Goal: Task Accomplishment & Management: Use online tool/utility

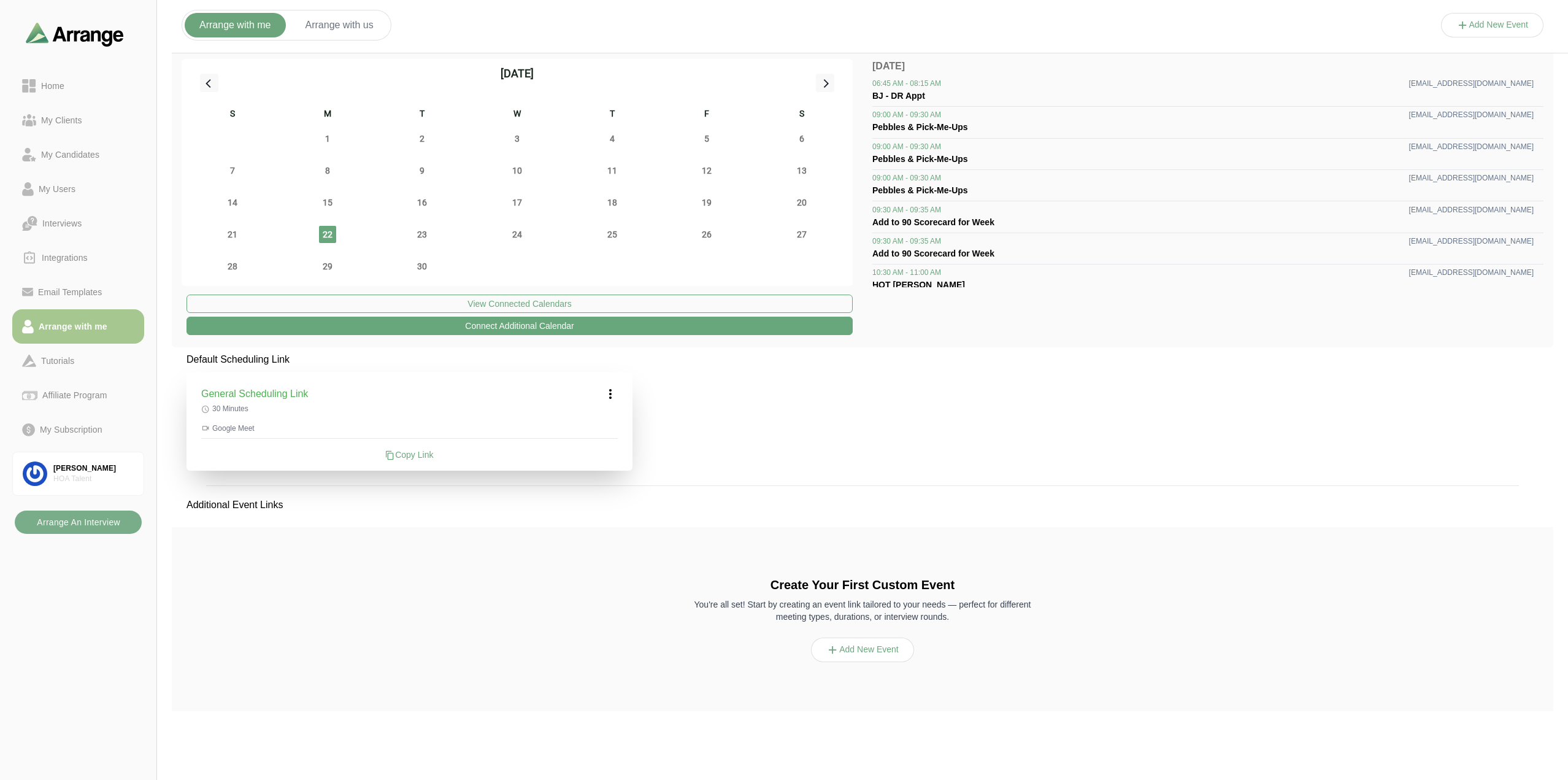
click at [331, 25] on button "Arrange with us" at bounding box center [339, 25] width 97 height 25
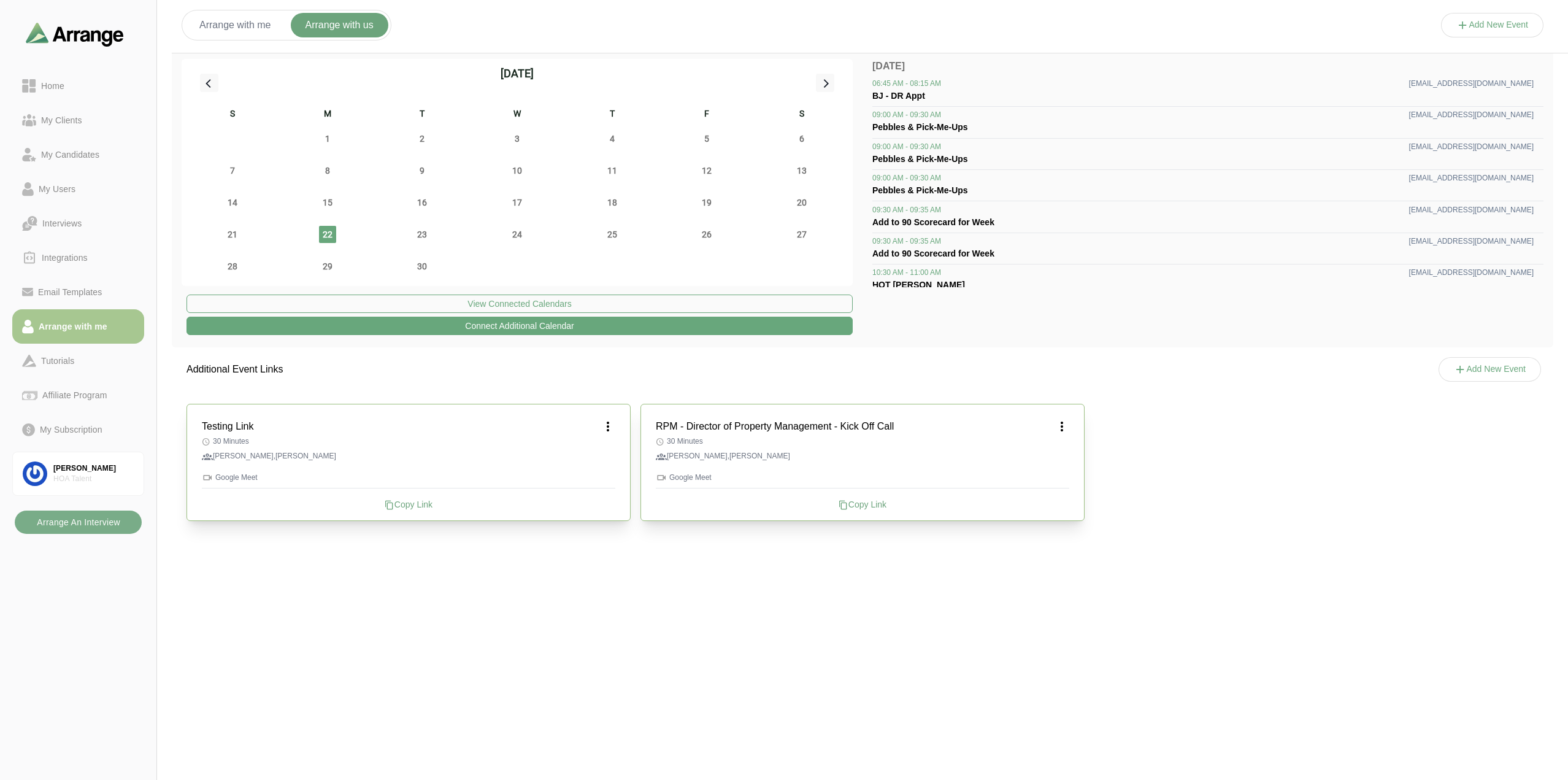
click at [1519, 27] on button "Add New Event" at bounding box center [1492, 25] width 103 height 25
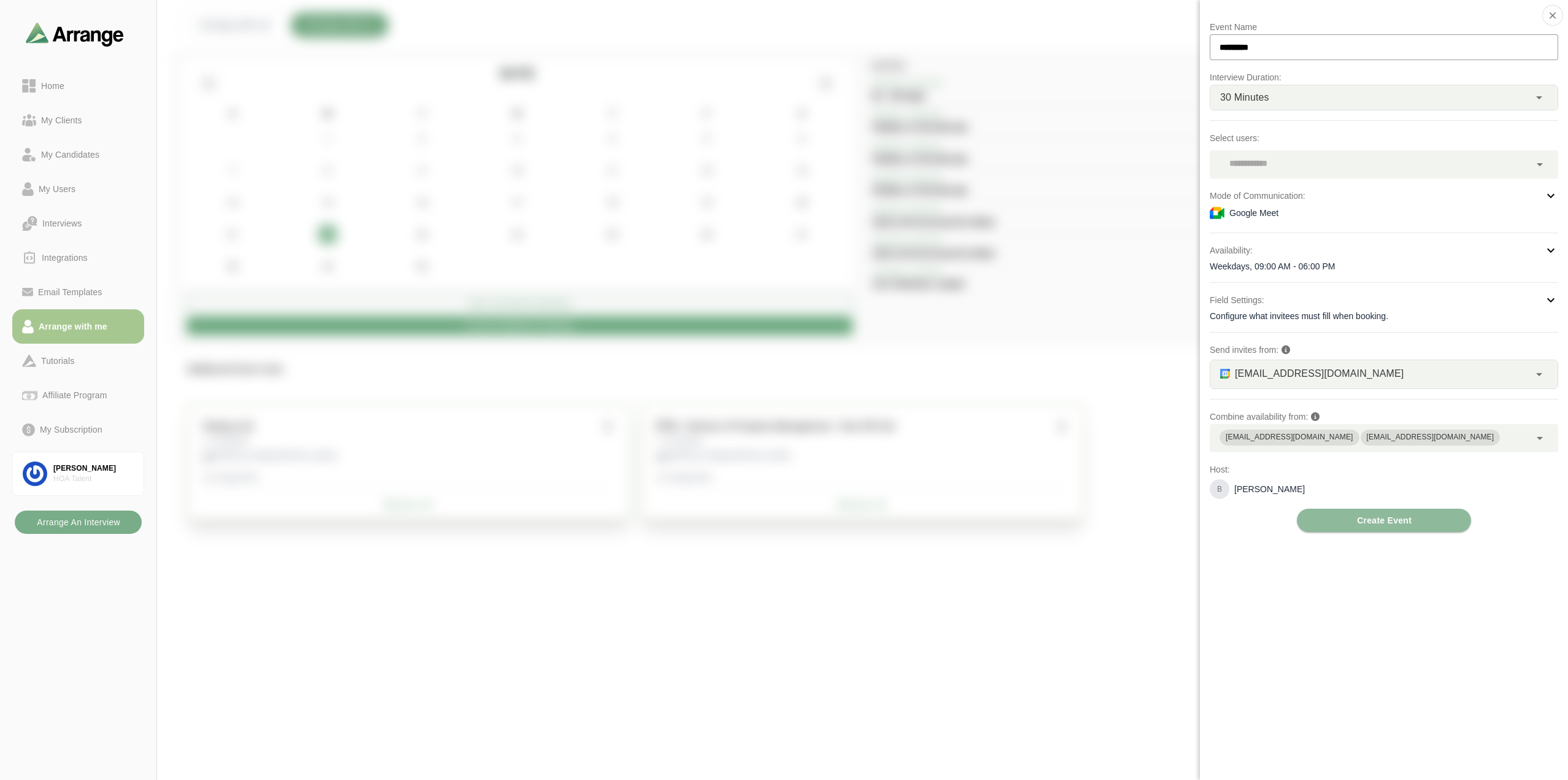
click at [1320, 166] on div at bounding box center [1370, 164] width 320 height 28
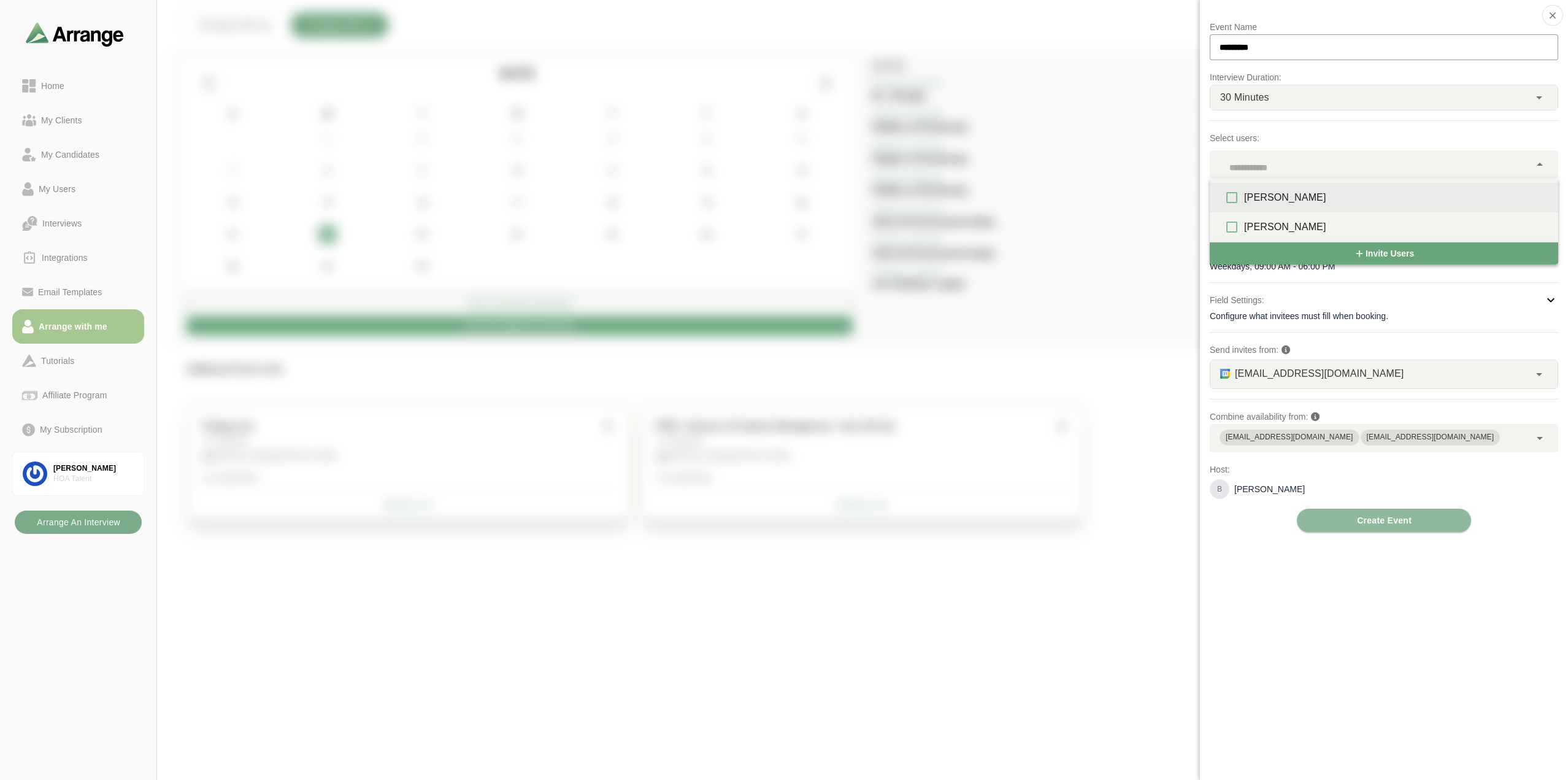
scroll to position [1, 0]
click at [1441, 37] on div at bounding box center [1492, 37] width 103 height 0
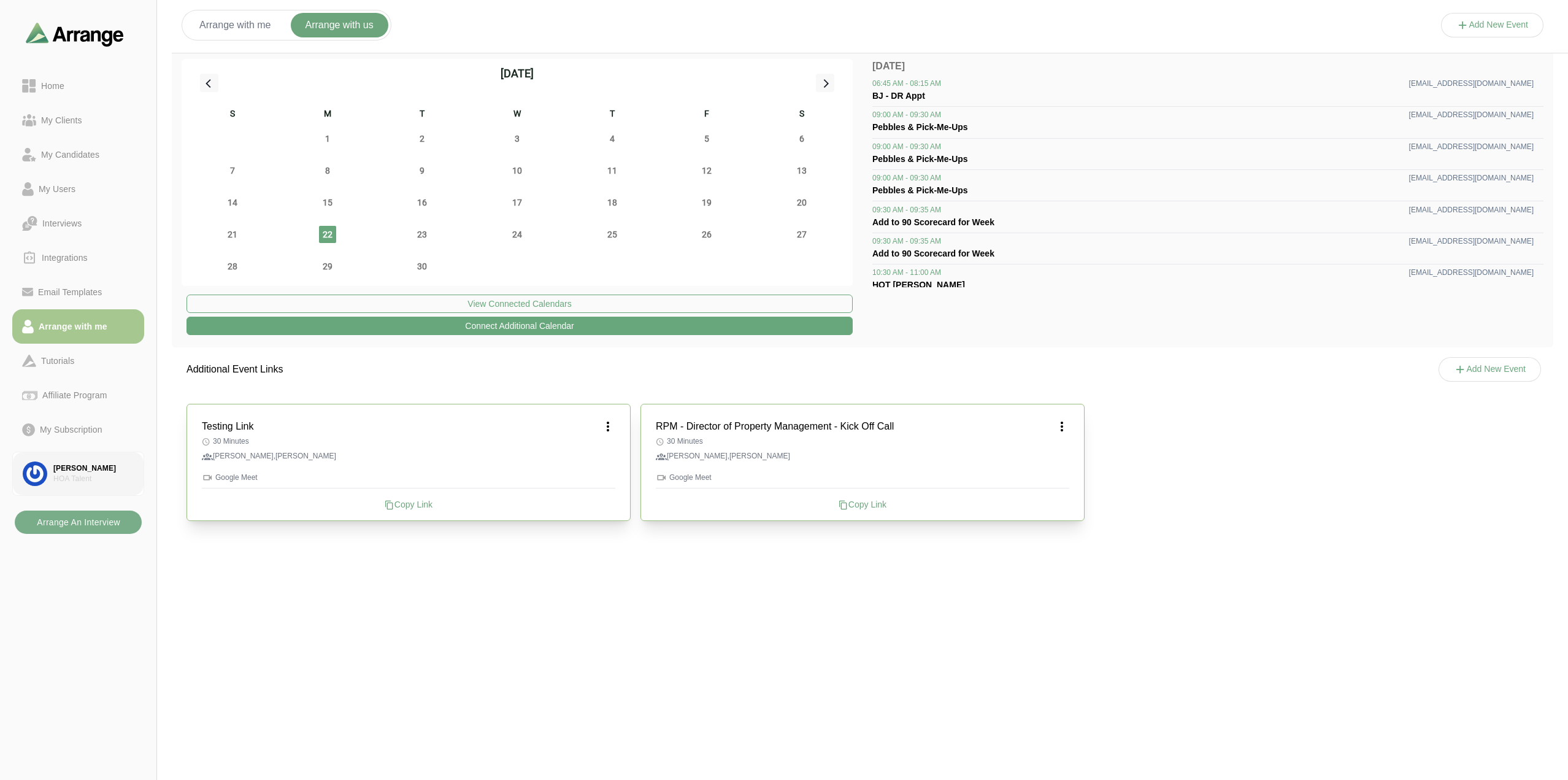
click at [104, 470] on div "[PERSON_NAME]" at bounding box center [93, 468] width 80 height 11
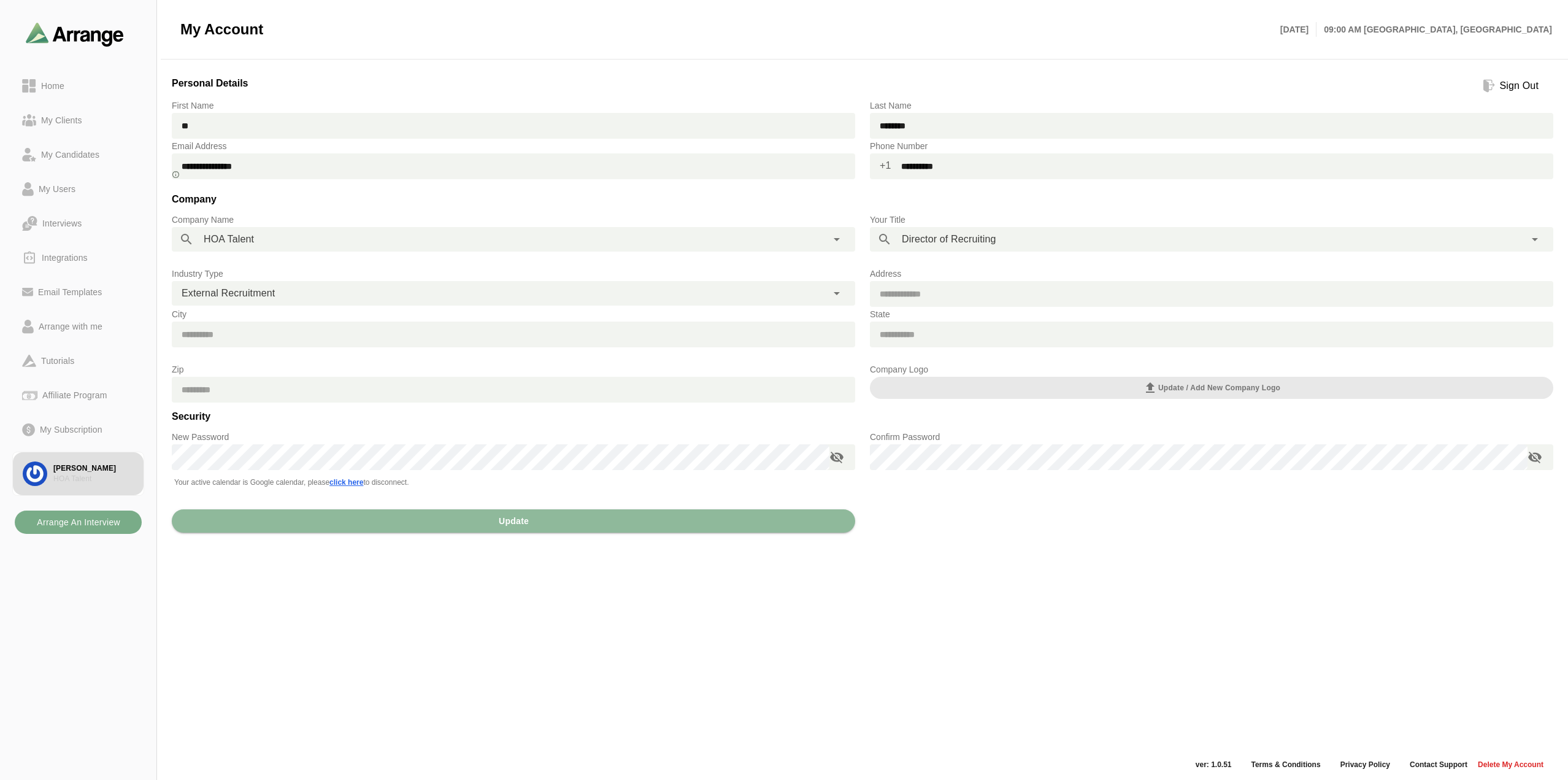
click at [1515, 81] on div "Sign Out" at bounding box center [1519, 86] width 48 height 15
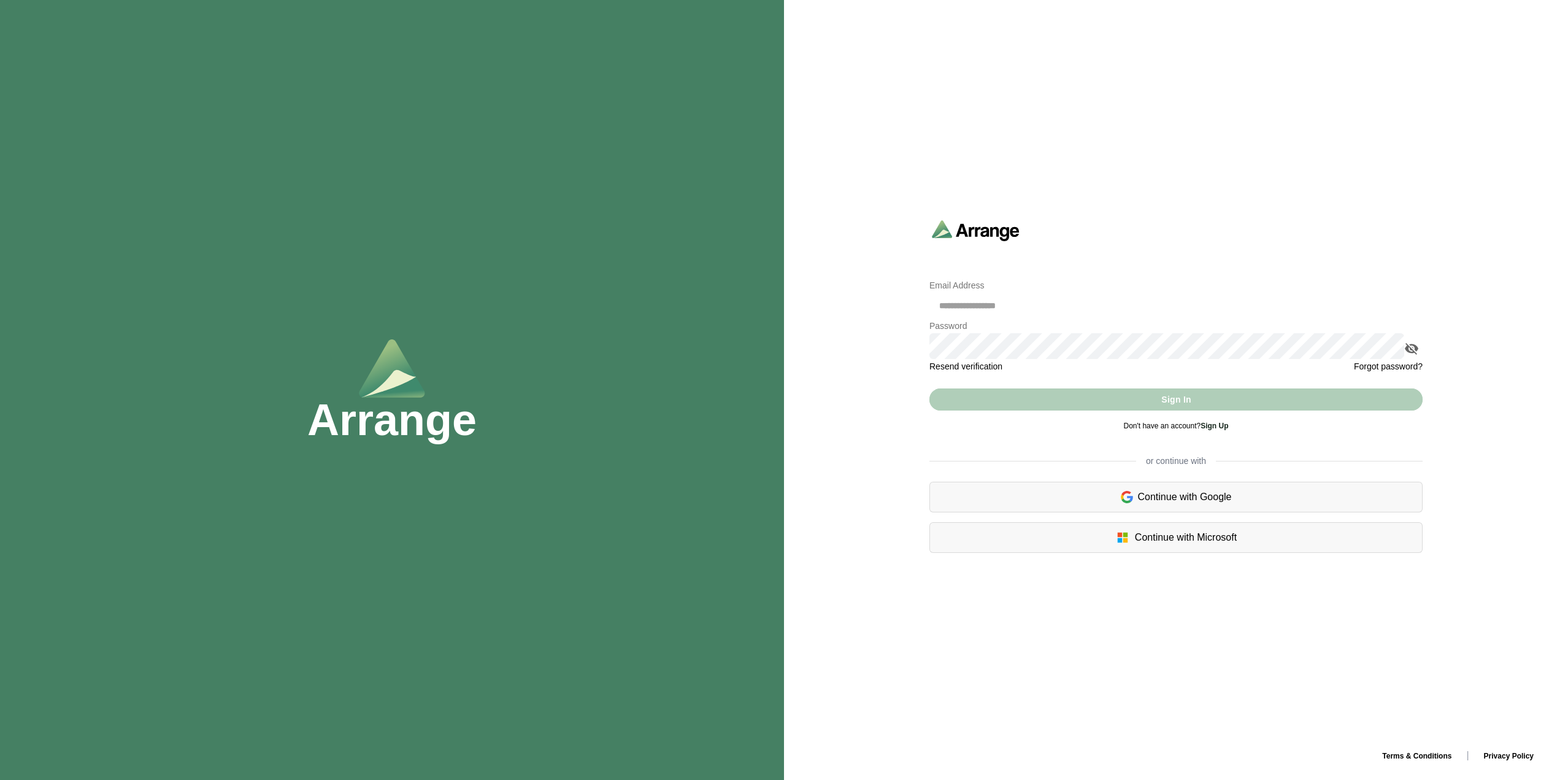
click at [1219, 497] on div "Continue with Google" at bounding box center [1176, 496] width 493 height 30
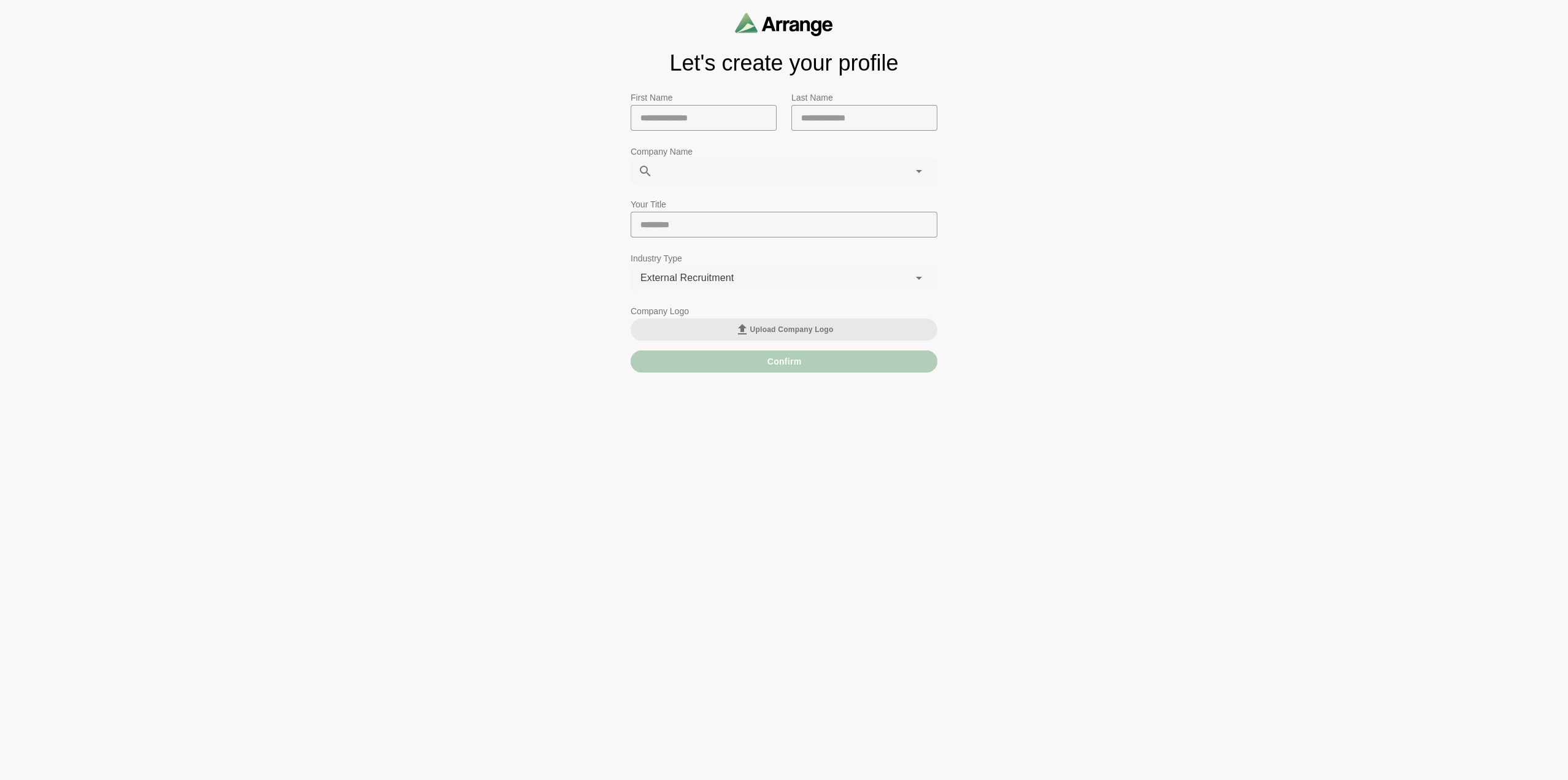
click at [803, 25] on img at bounding box center [784, 24] width 98 height 24
click at [709, 120] on input "text" at bounding box center [703, 117] width 146 height 25
click at [791, 18] on img at bounding box center [784, 24] width 98 height 24
click at [705, 124] on input "text" at bounding box center [703, 117] width 146 height 25
click at [709, 168] on div at bounding box center [771, 171] width 237 height 25
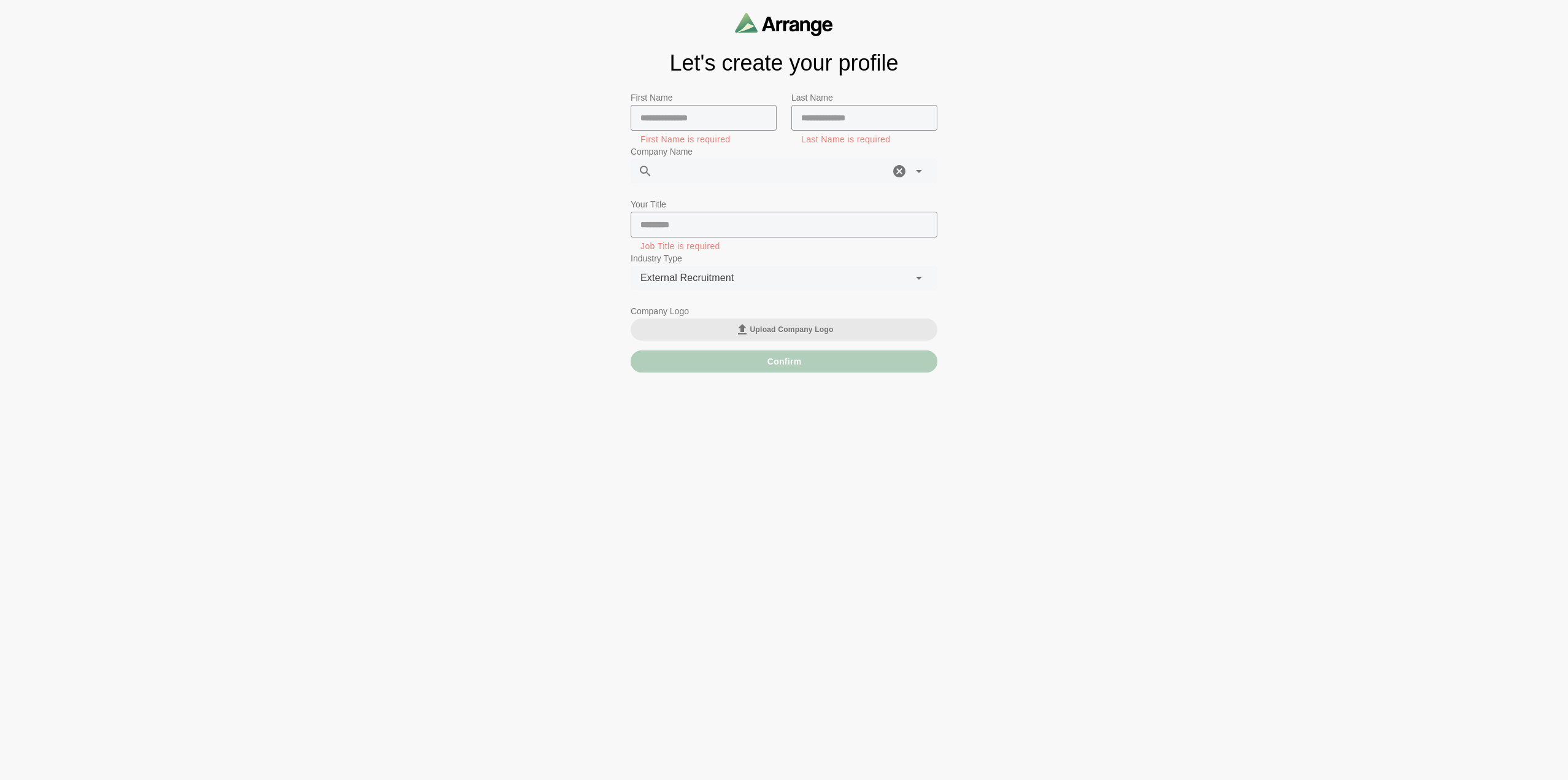
click at [923, 172] on icon at bounding box center [919, 171] width 15 height 15
click at [742, 123] on input "text" at bounding box center [703, 117] width 146 height 25
type input "**"
type input "********"
click at [917, 165] on icon at bounding box center [919, 171] width 15 height 15
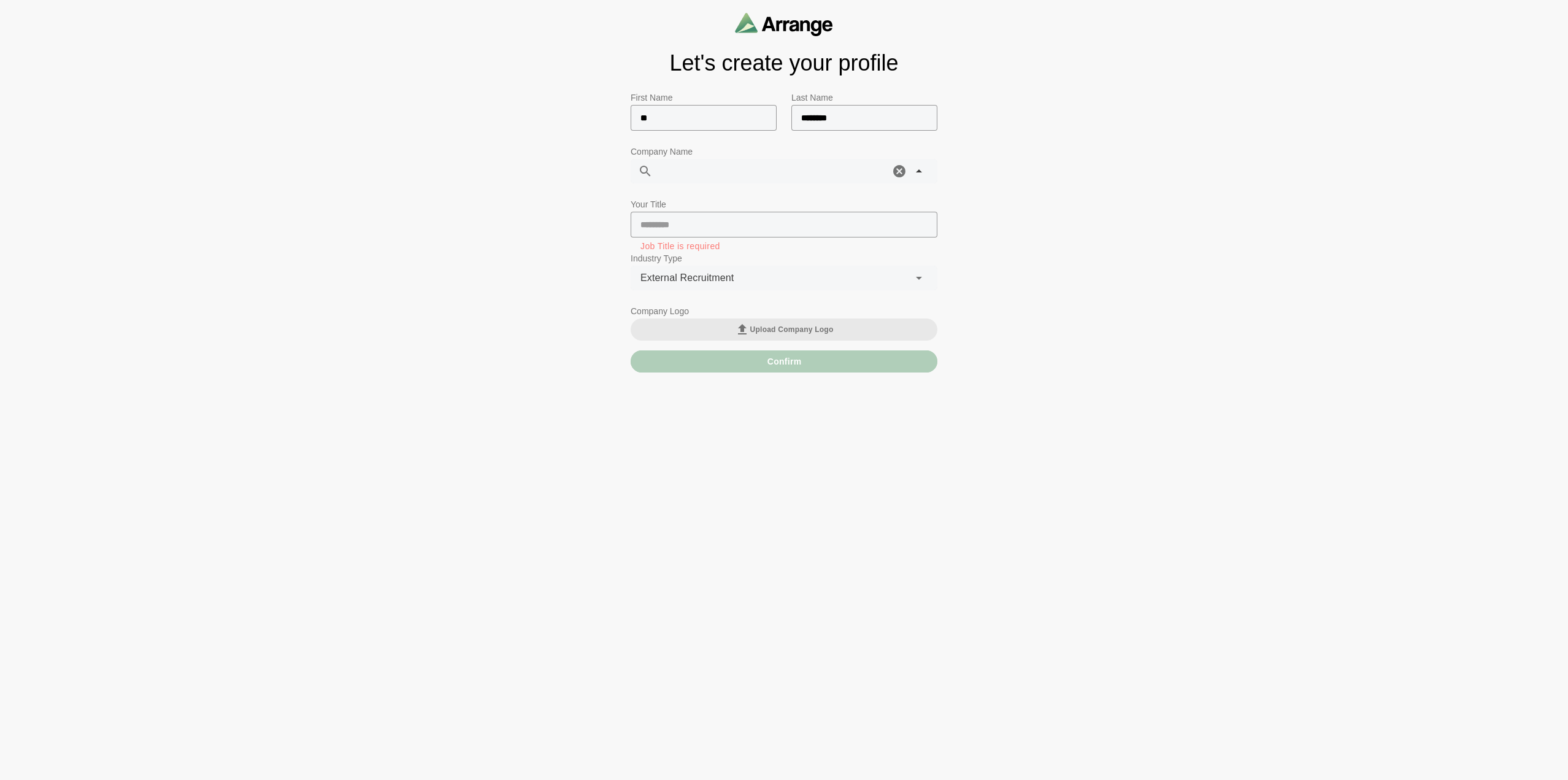
click at [735, 176] on div at bounding box center [771, 171] width 237 height 25
type input "*********"
click at [724, 223] on input "text" at bounding box center [784, 224] width 307 height 25
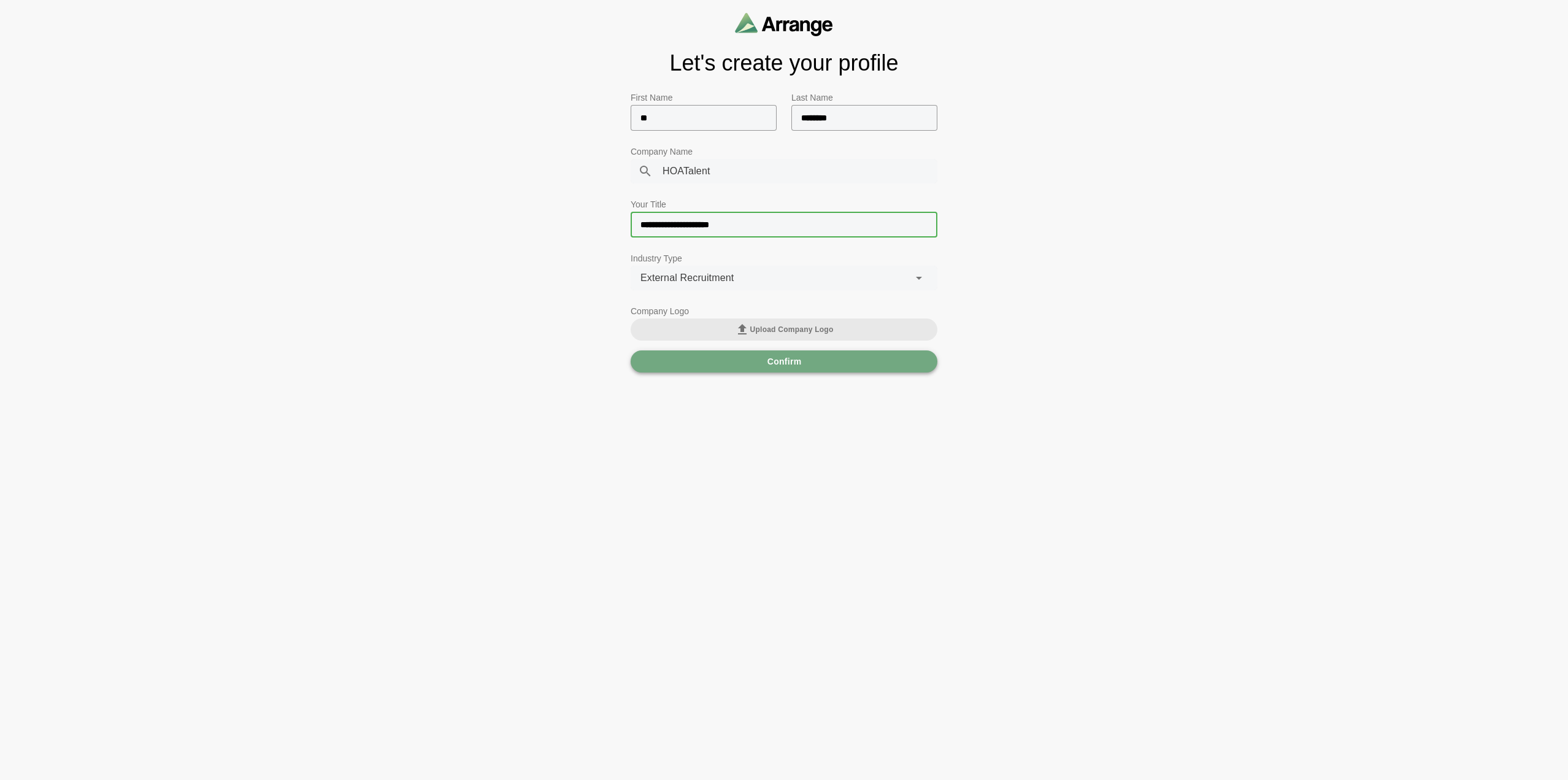
type input "**********"
click at [839, 363] on button "Confirm" at bounding box center [784, 361] width 307 height 22
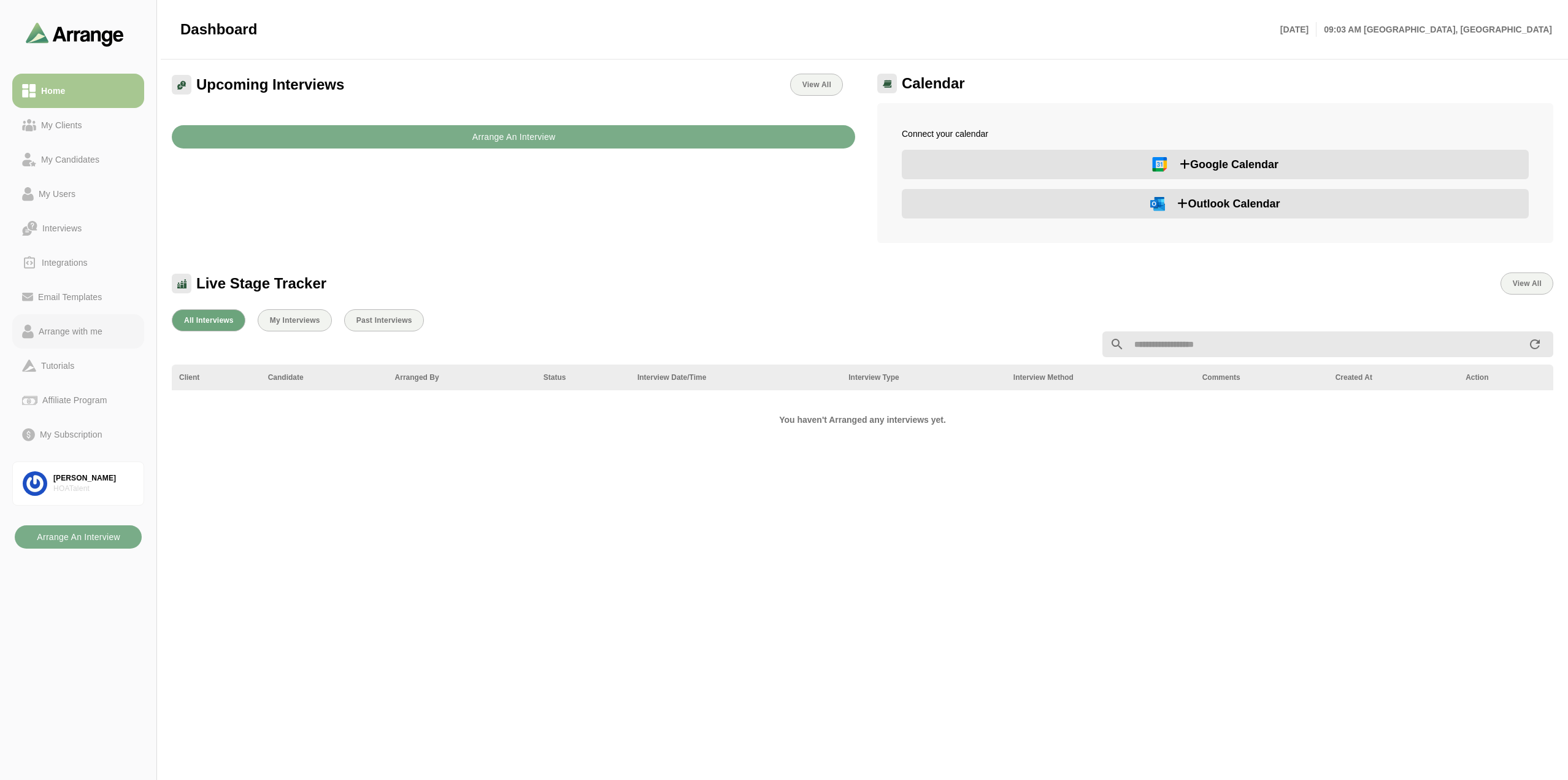
click at [61, 322] on link "Arrange with me" at bounding box center [78, 331] width 132 height 34
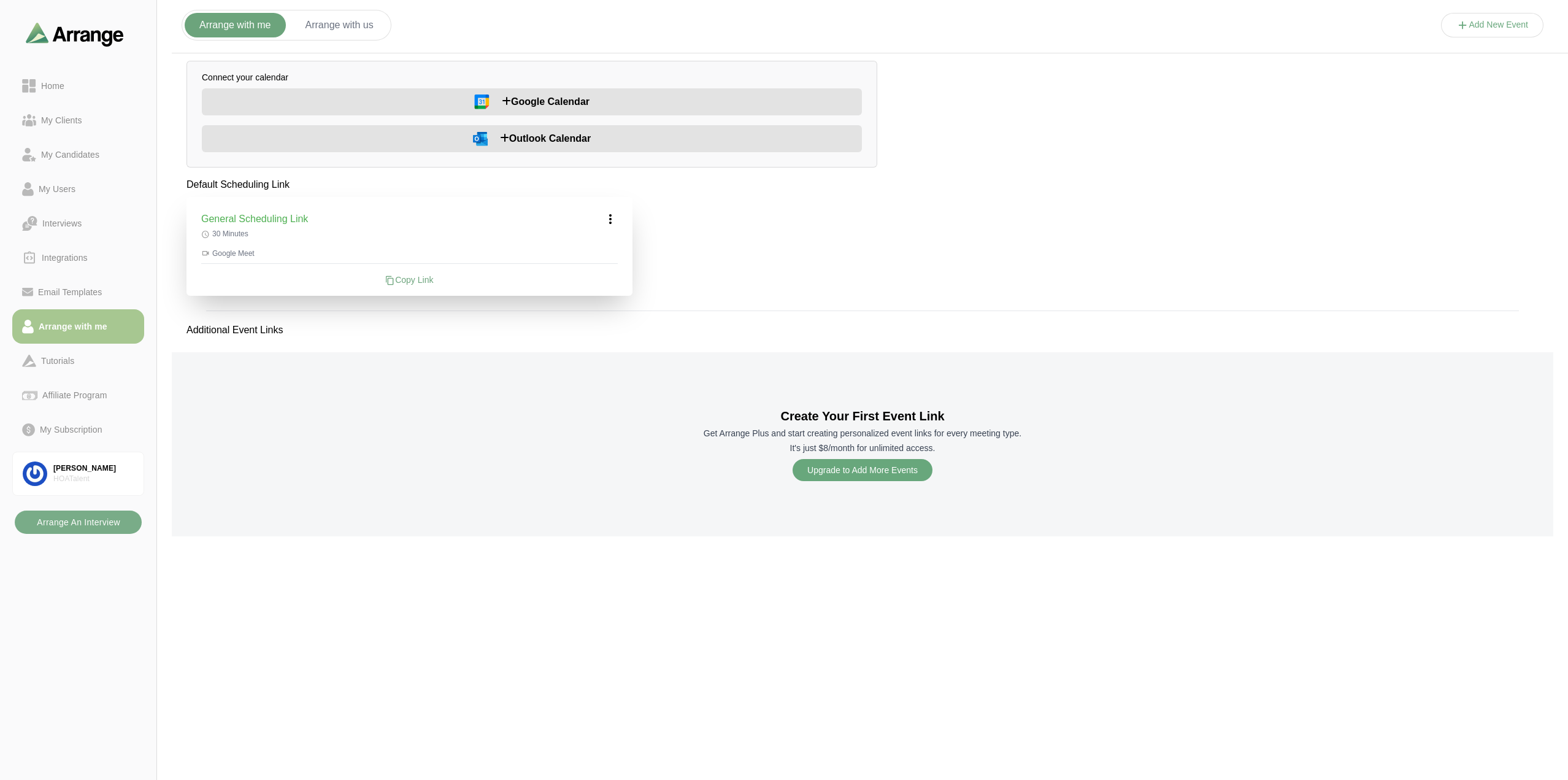
click at [319, 18] on button "Arrange with us" at bounding box center [339, 25] width 97 height 25
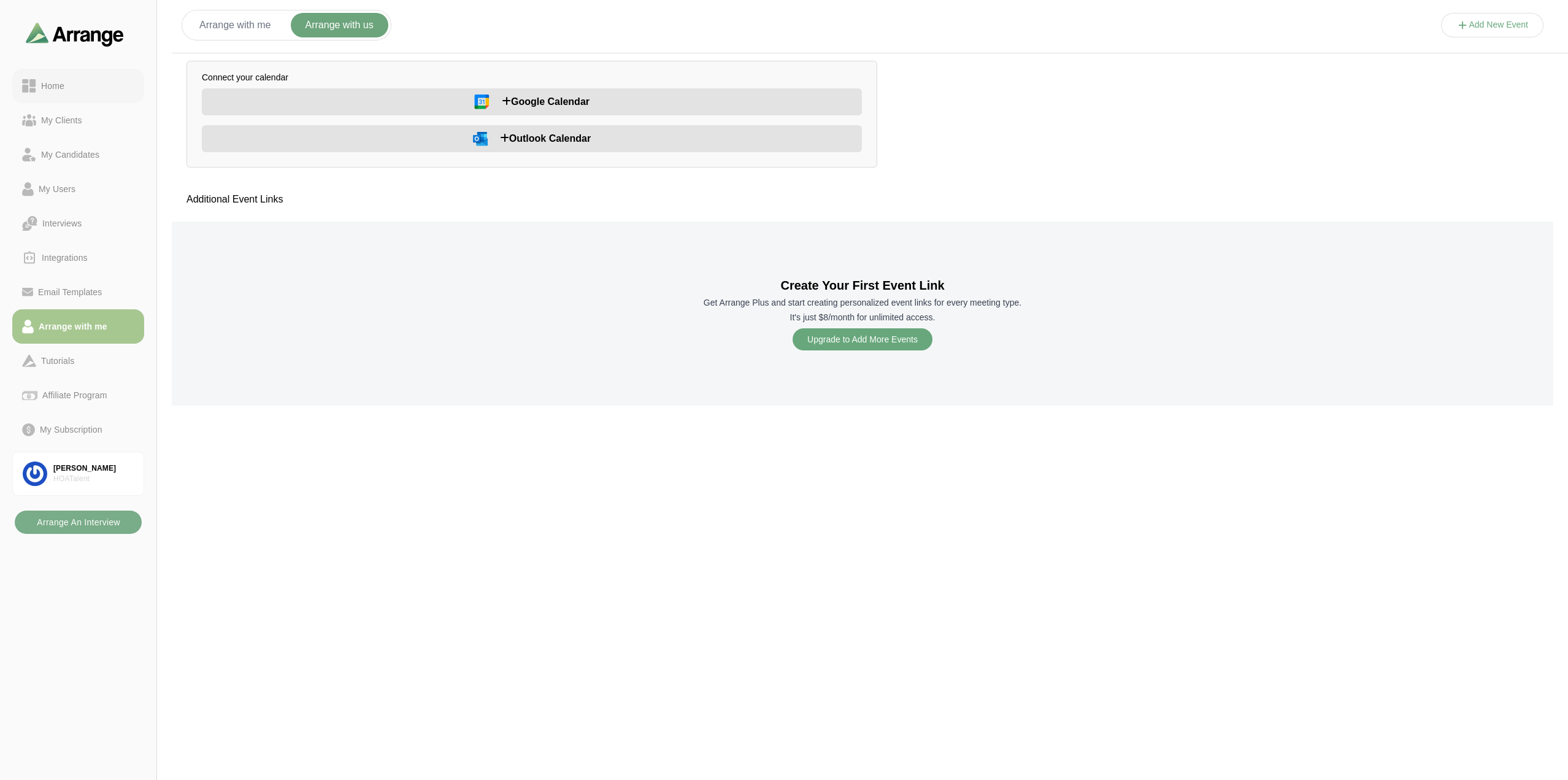
click at [76, 92] on div "Home" at bounding box center [78, 86] width 112 height 15
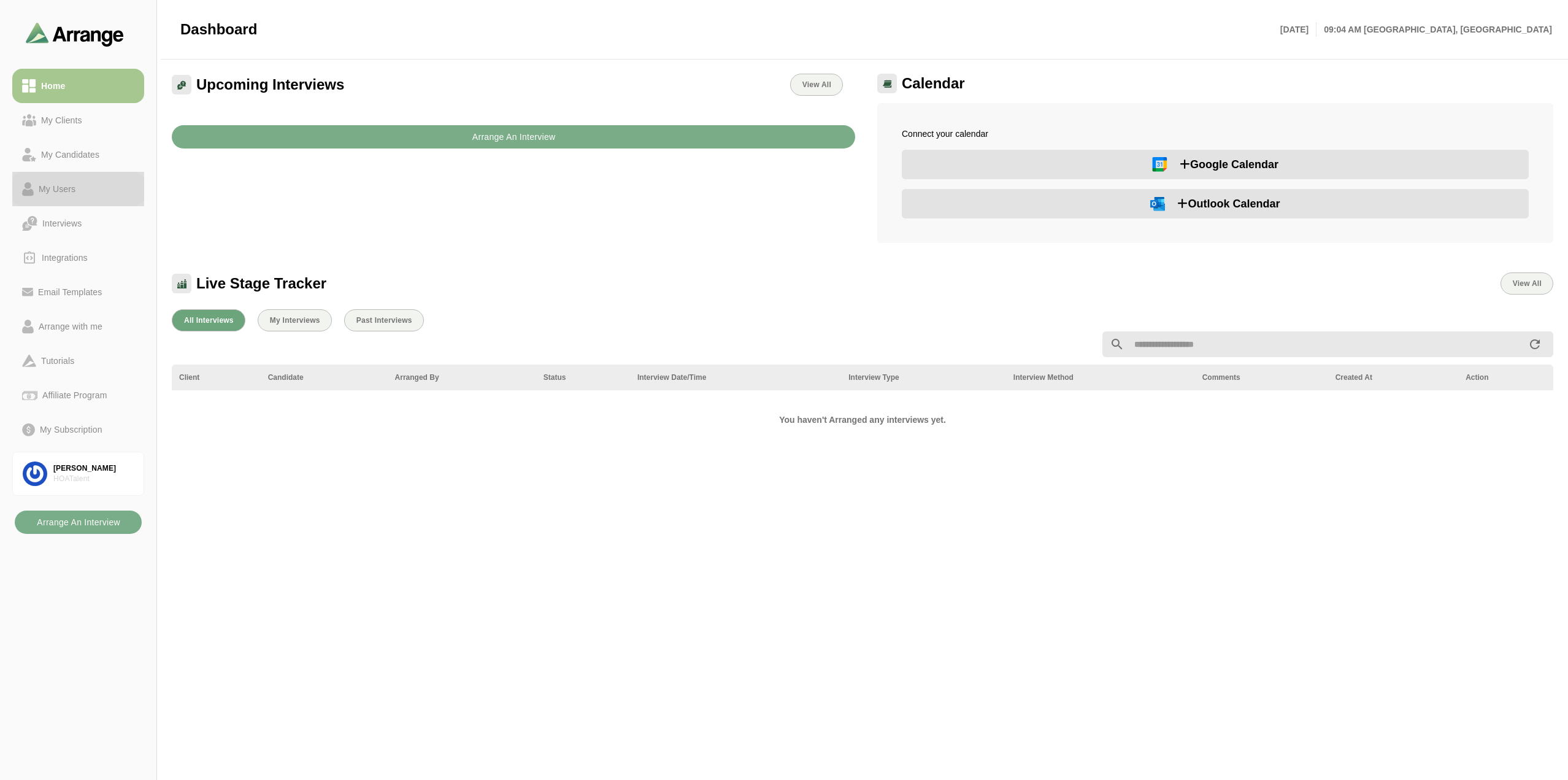
click at [54, 176] on link "My Users" at bounding box center [78, 189] width 132 height 34
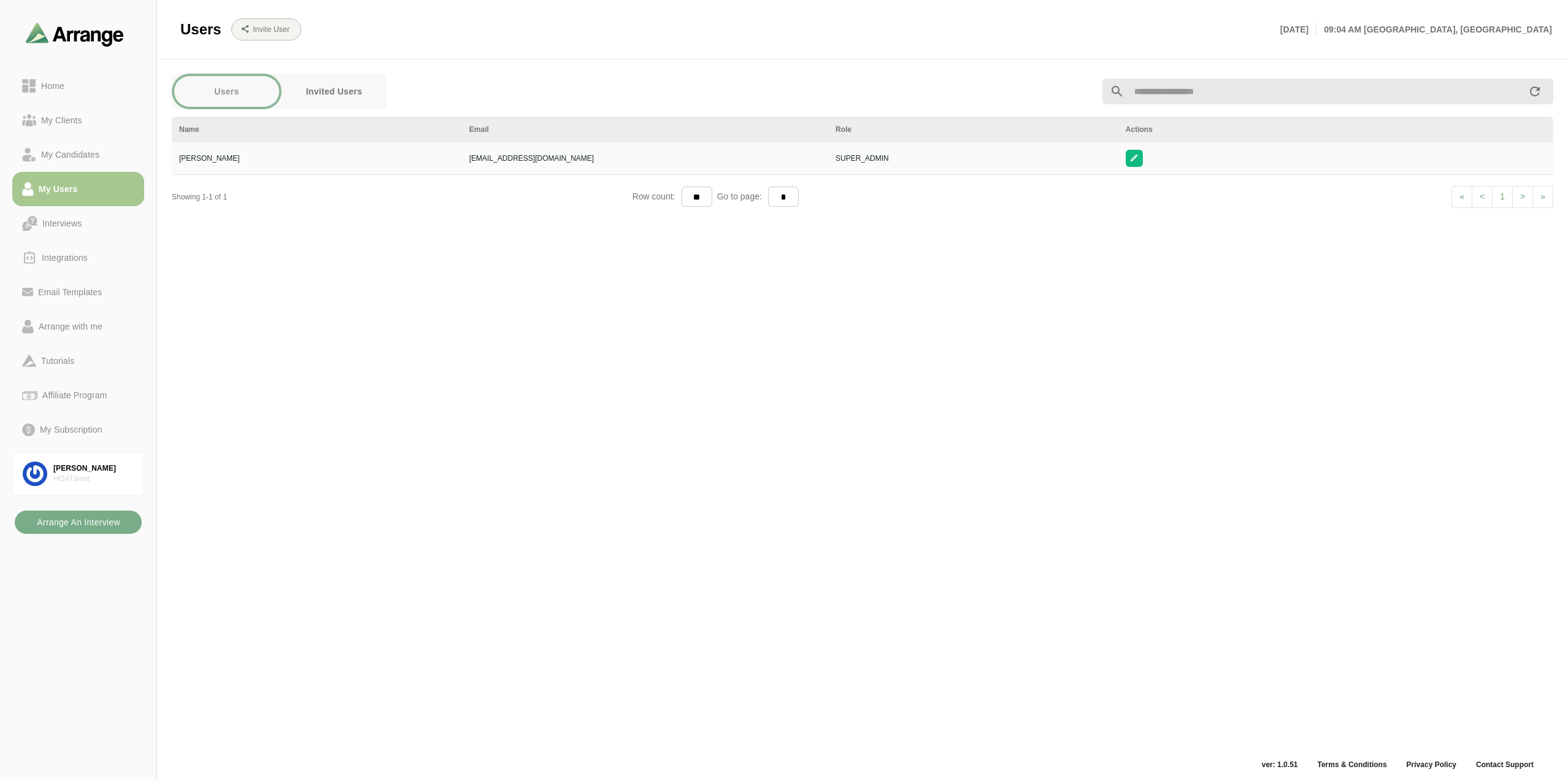
click at [325, 89] on button "Invited Users" at bounding box center [333, 91] width 105 height 30
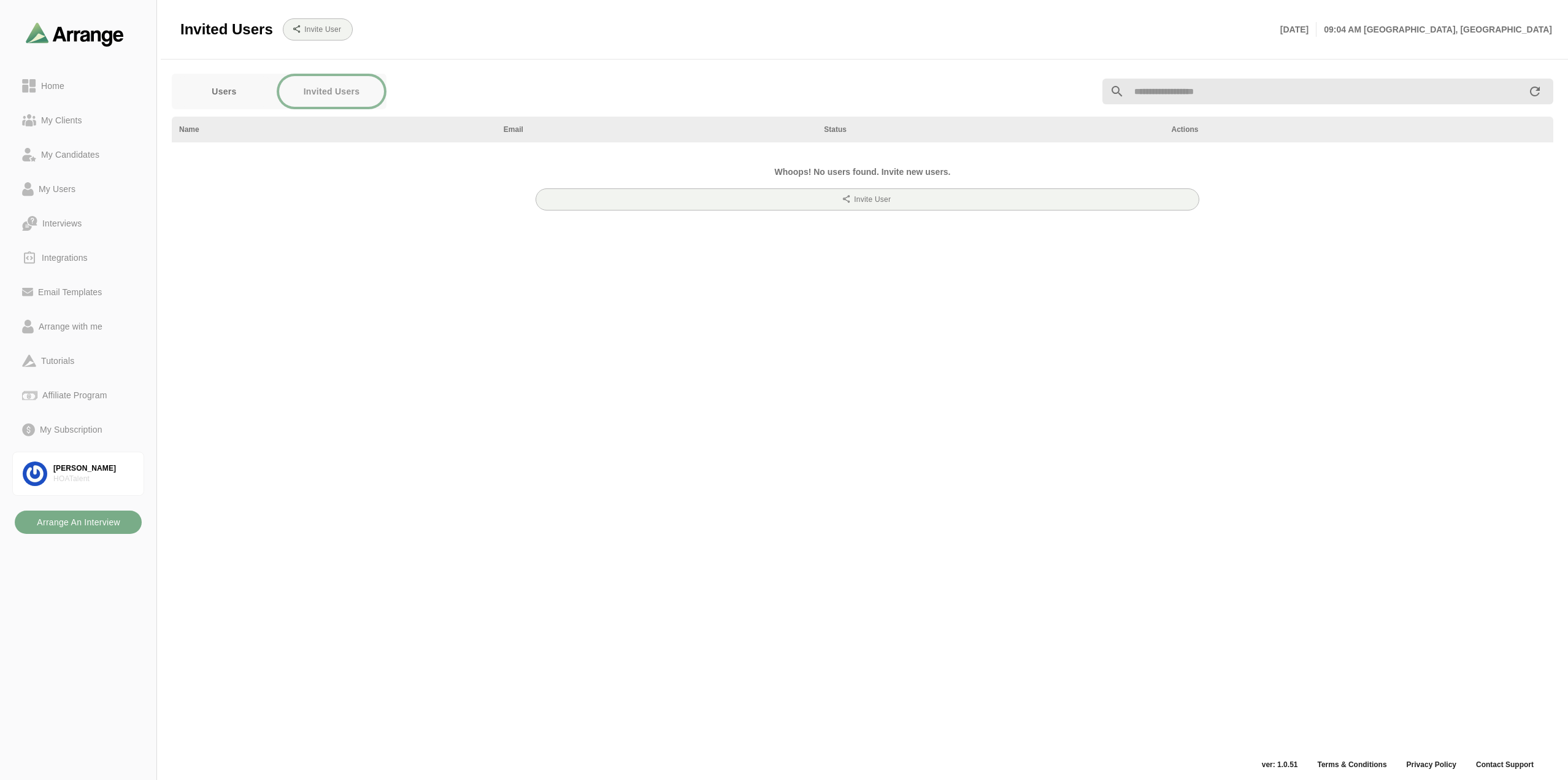
click at [232, 84] on button "Users" at bounding box center [224, 91] width 105 height 30
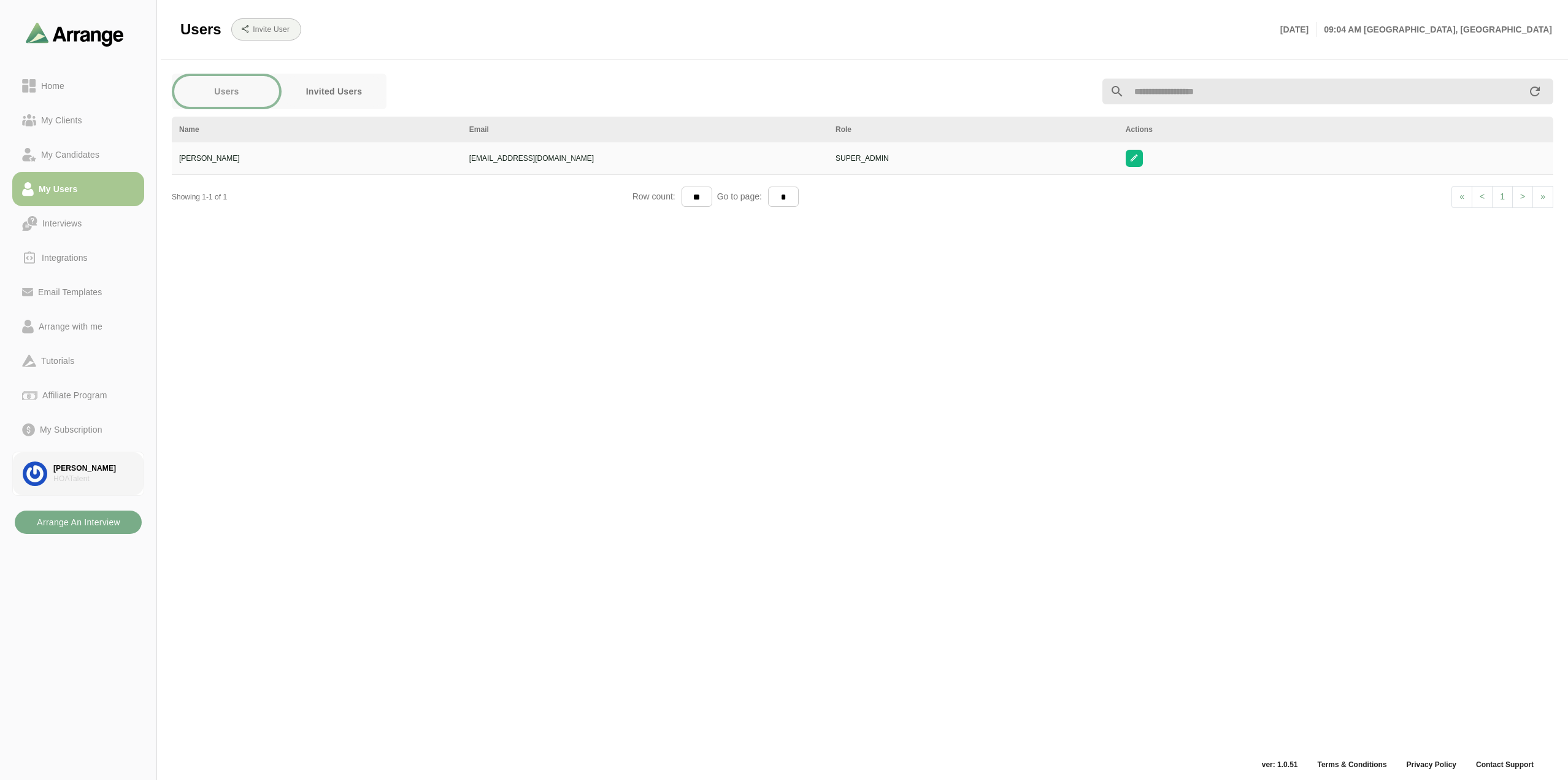
click at [81, 473] on div "[PERSON_NAME]" at bounding box center [93, 468] width 80 height 11
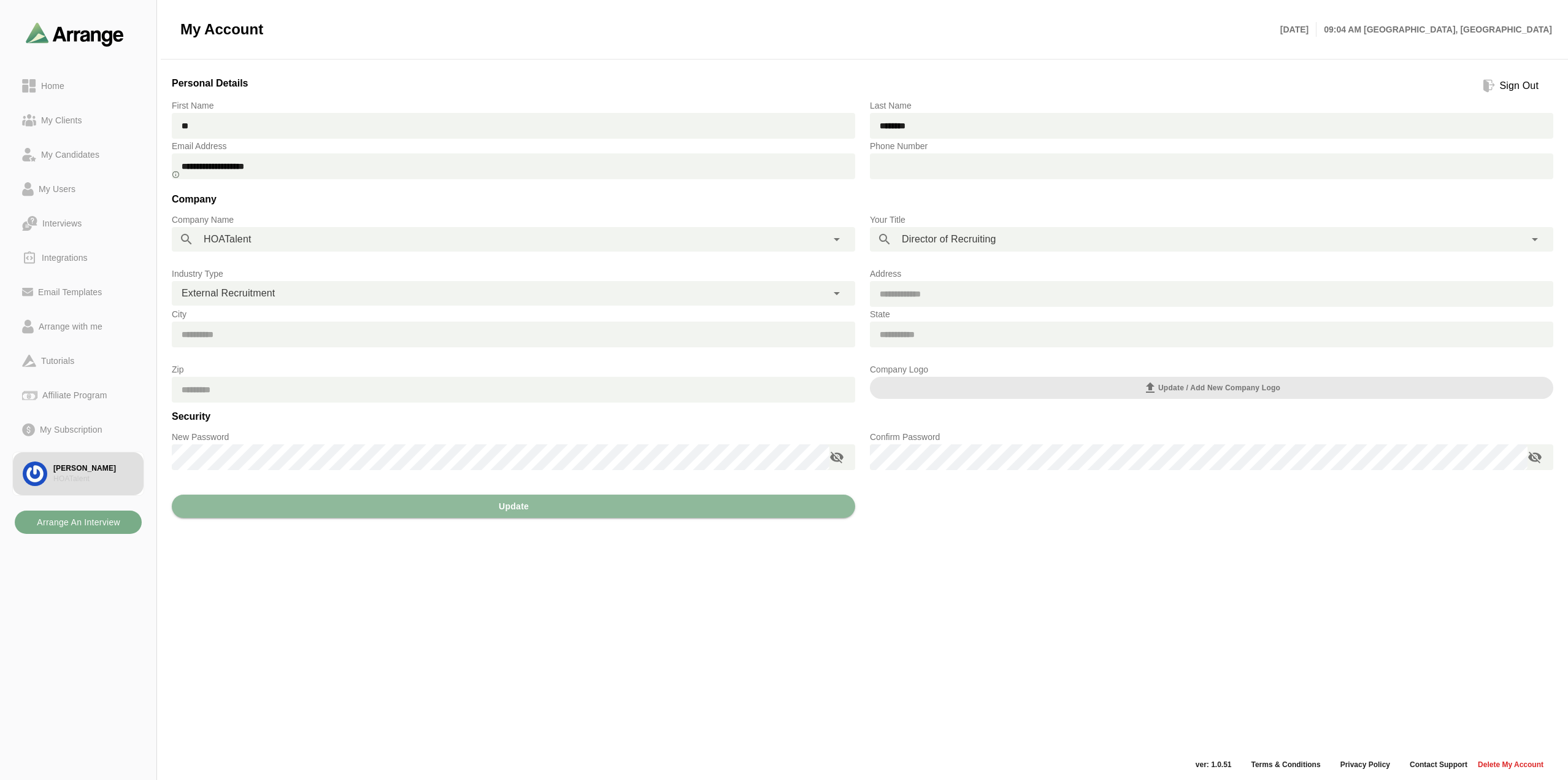
click at [1516, 80] on div "Sign Out" at bounding box center [1519, 86] width 48 height 15
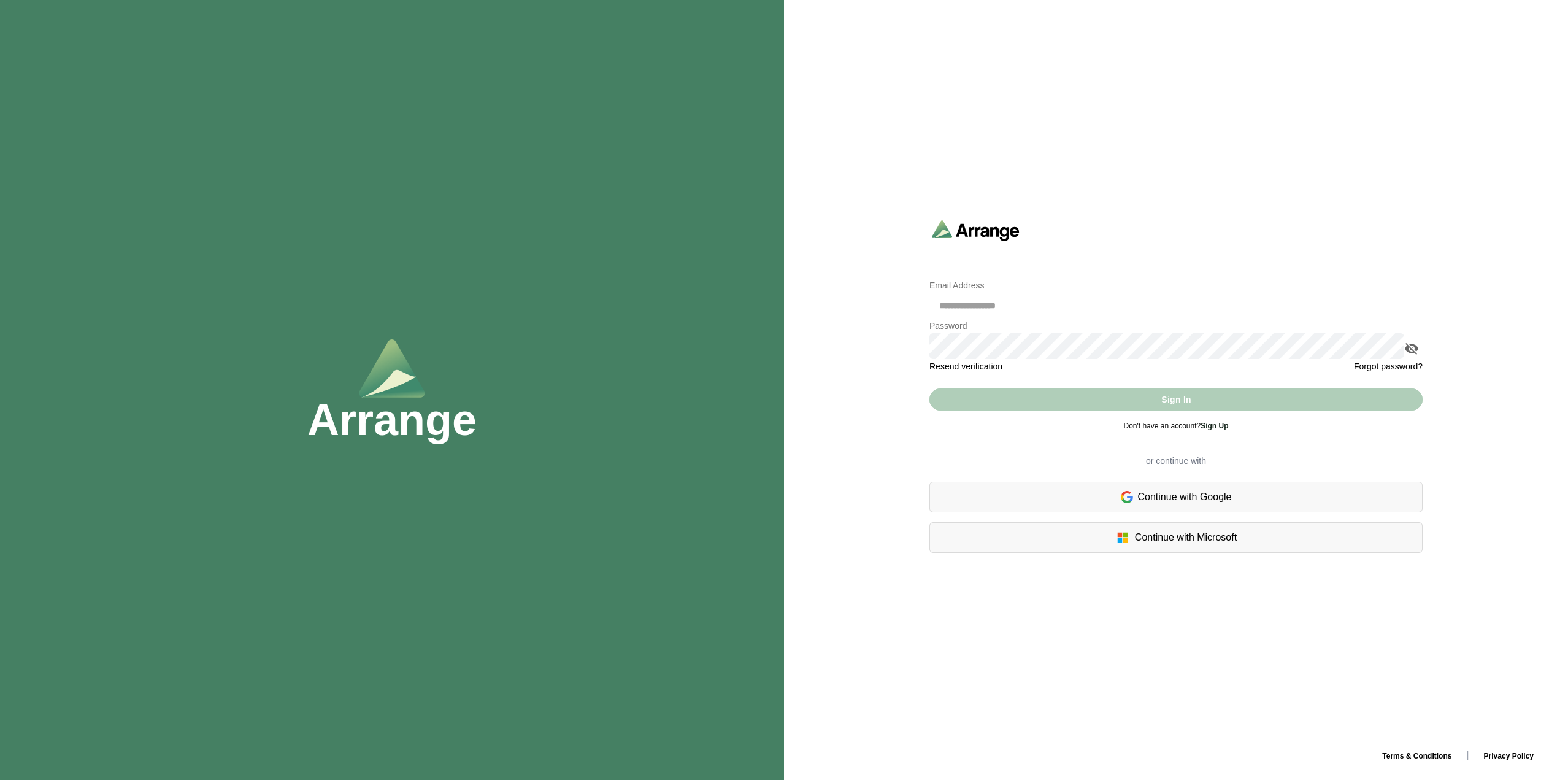
click at [1194, 396] on div "Sign In" at bounding box center [1176, 399] width 493 height 22
drag, startPoint x: 1079, startPoint y: 286, endPoint x: 1036, endPoint y: 306, distance: 47.4
click at [1079, 286] on p "Email Address" at bounding box center [1176, 285] width 493 height 15
click at [1031, 307] on input "email" at bounding box center [1176, 305] width 493 height 25
click at [1200, 498] on div "Continue with Google" at bounding box center [1176, 496] width 493 height 30
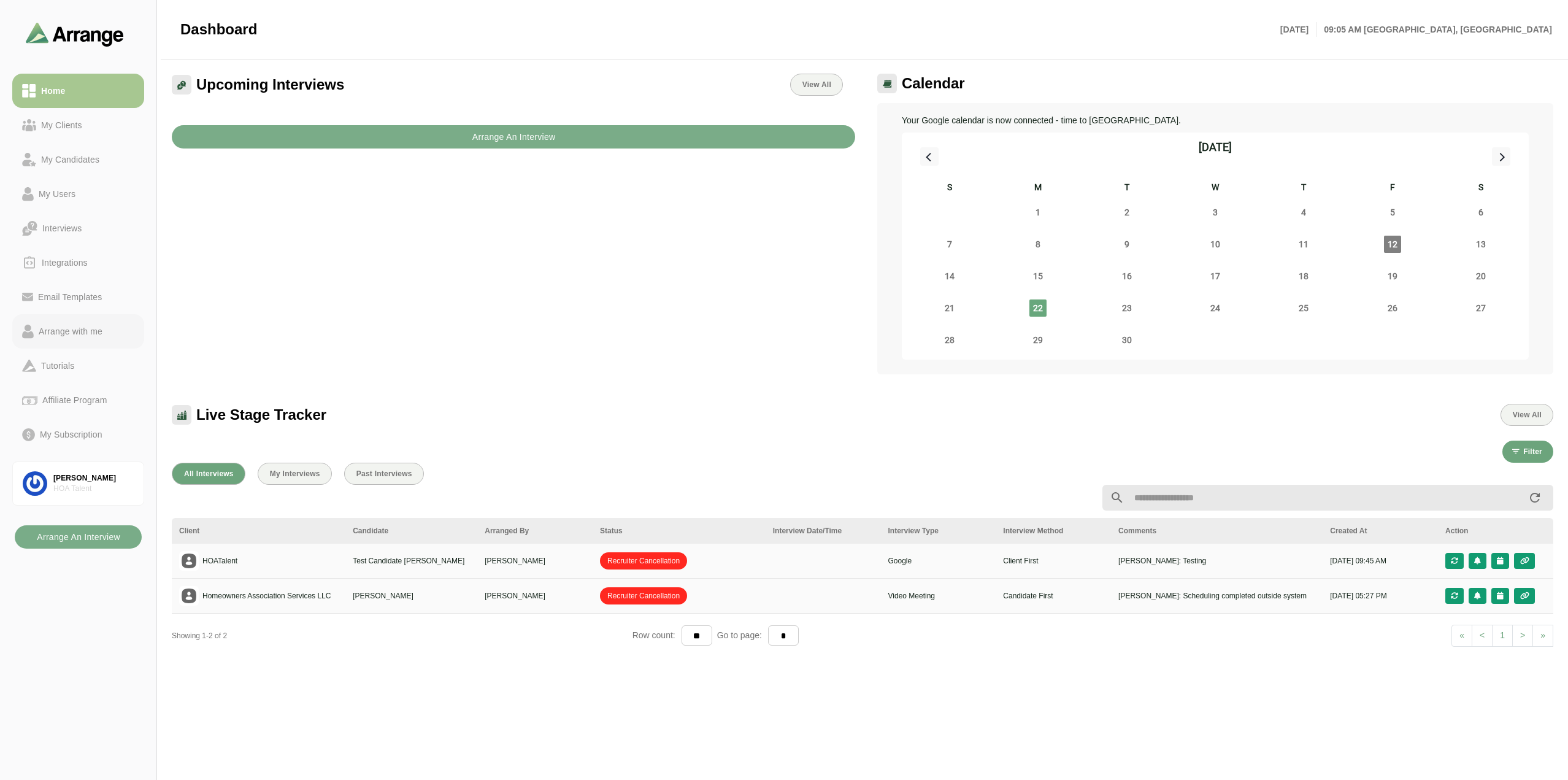
click at [73, 329] on div "Arrange with me" at bounding box center [70, 332] width 74 height 15
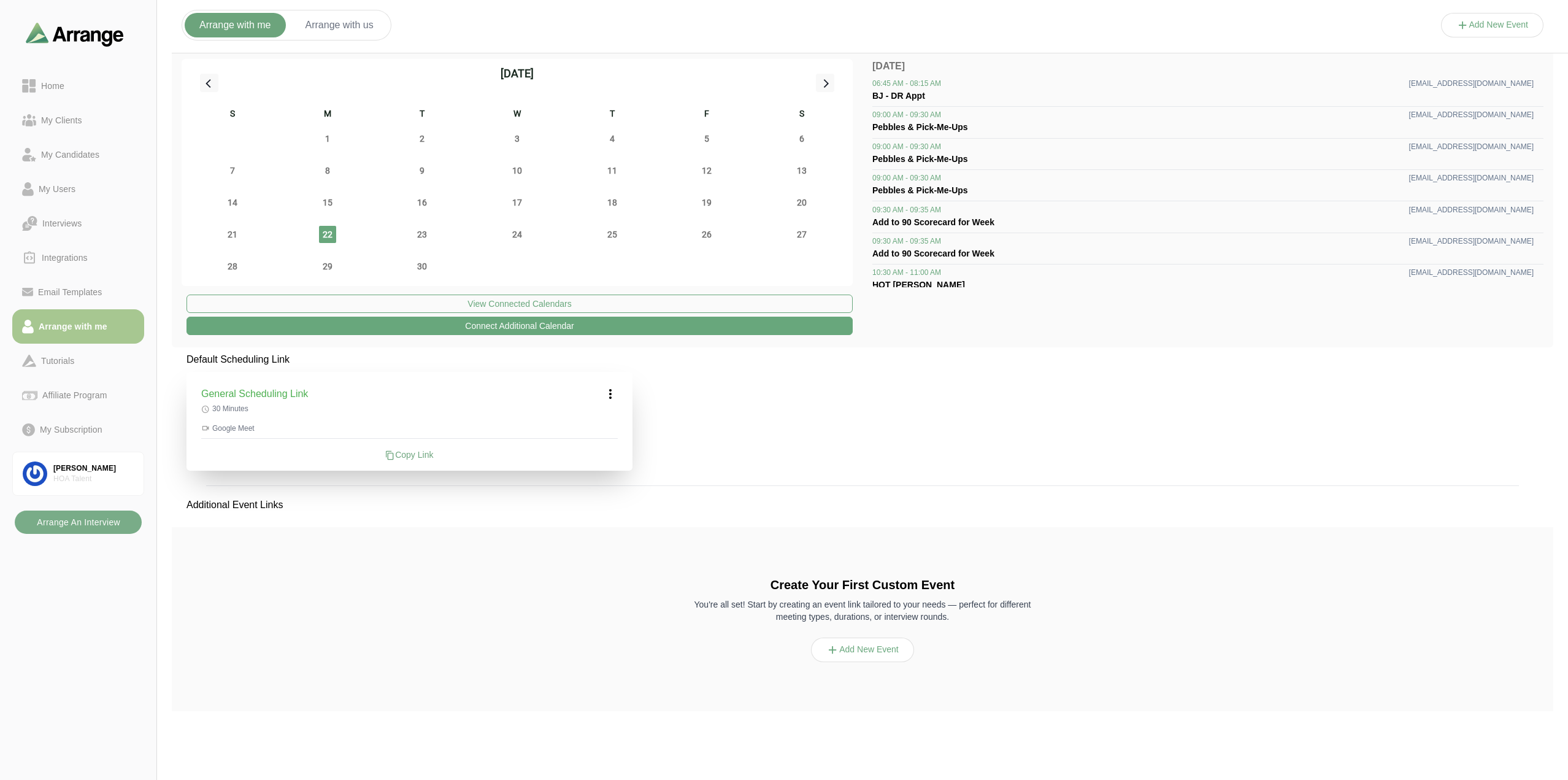
click at [344, 24] on button "Arrange with us" at bounding box center [339, 25] width 97 height 25
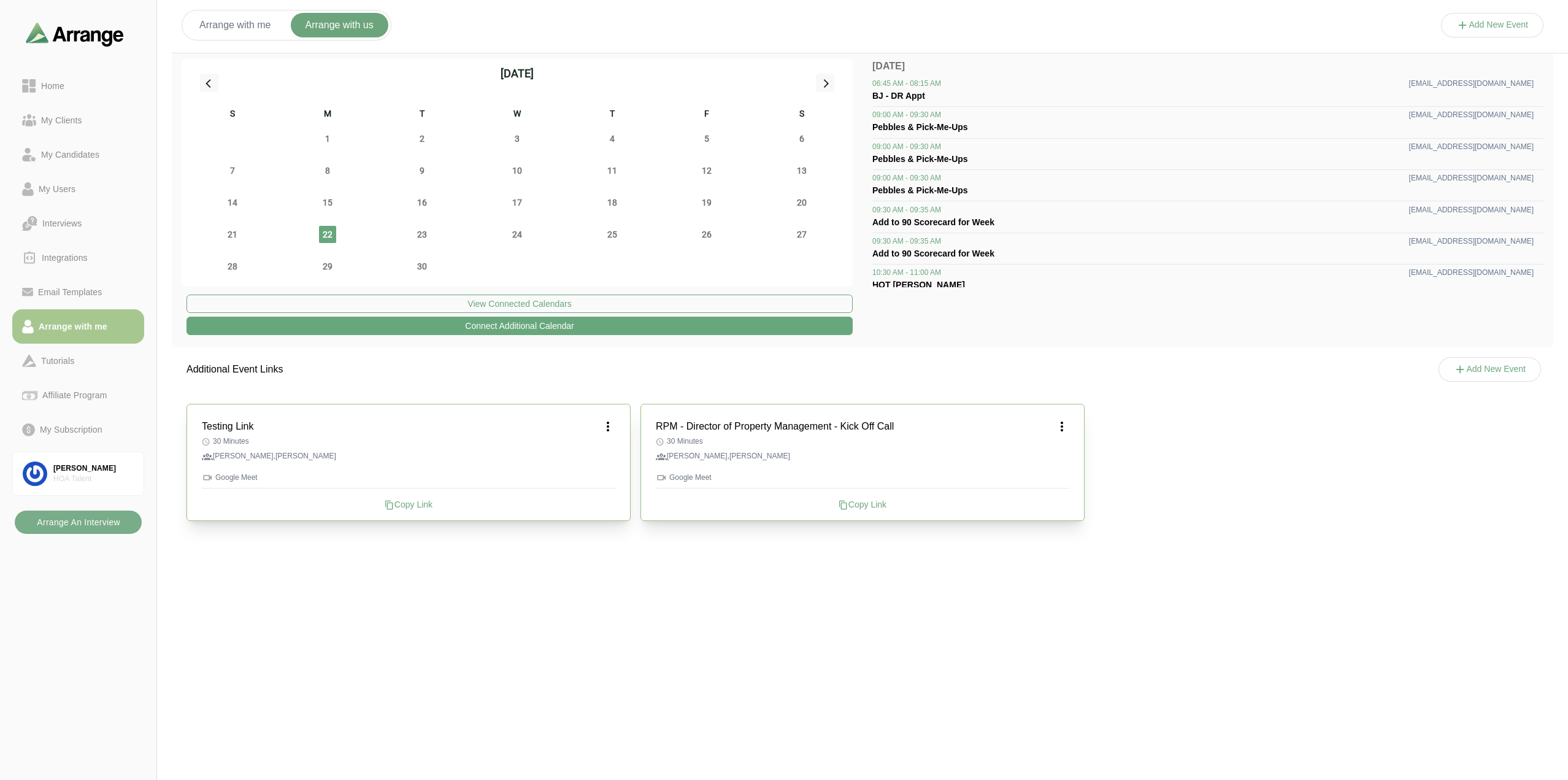
click at [1491, 25] on button "Add New Event" at bounding box center [1492, 25] width 103 height 25
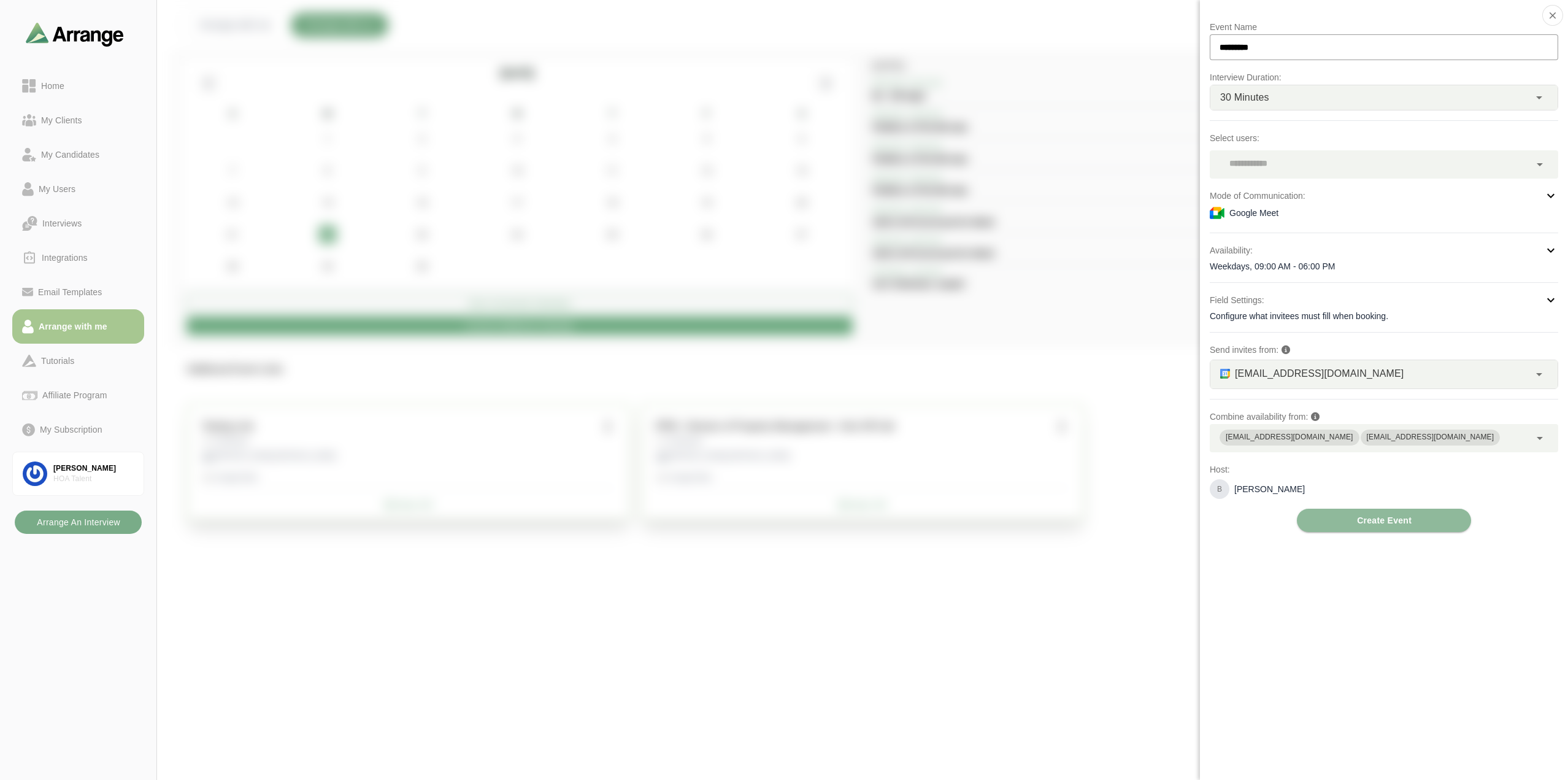
click at [1349, 158] on div at bounding box center [1370, 164] width 320 height 28
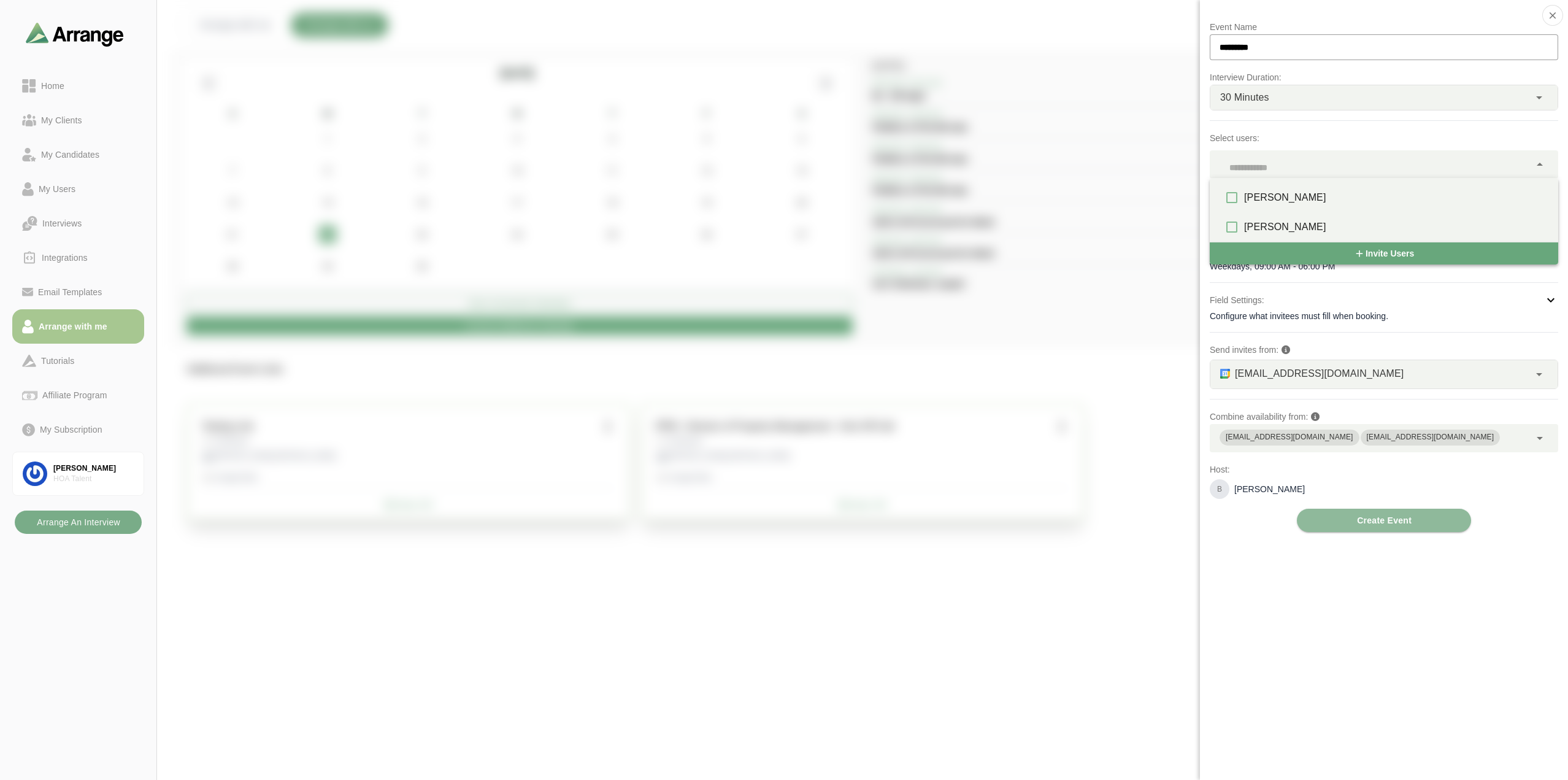
click at [1441, 37] on div at bounding box center [1492, 37] width 103 height 0
